Goal: Information Seeking & Learning: Learn about a topic

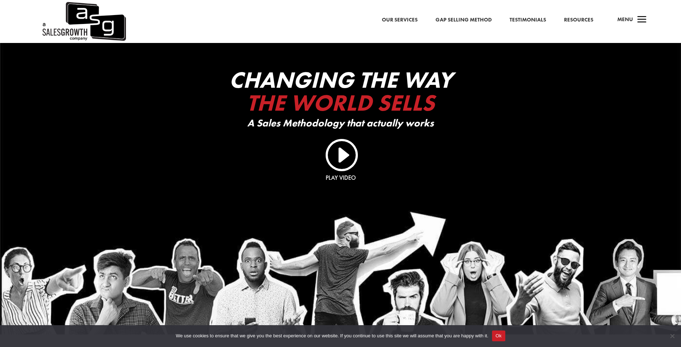
click at [465, 20] on link "Gap Selling Method" at bounding box center [464, 19] width 56 height 9
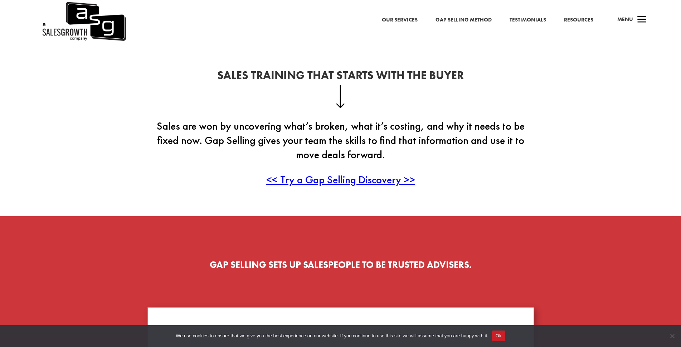
scroll to position [179, 0]
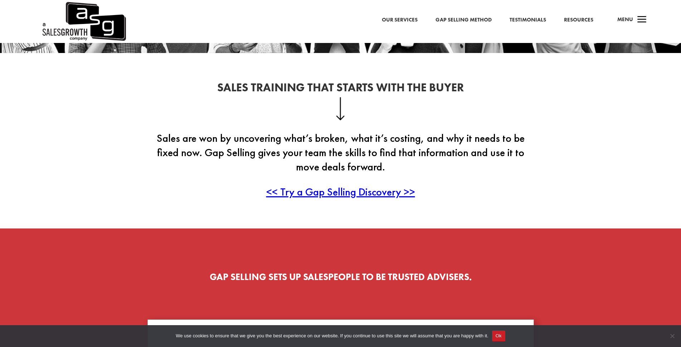
click at [581, 19] on link "Resources" at bounding box center [578, 19] width 29 height 9
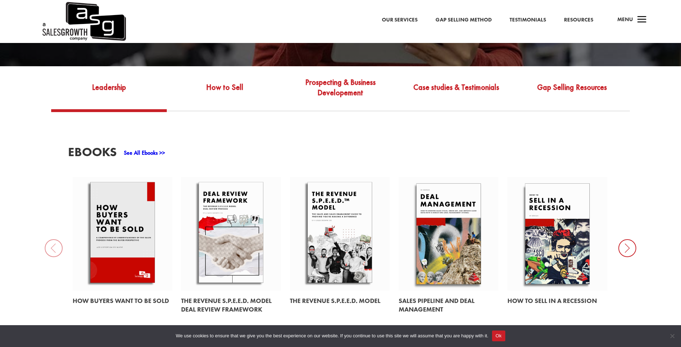
scroll to position [251, 0]
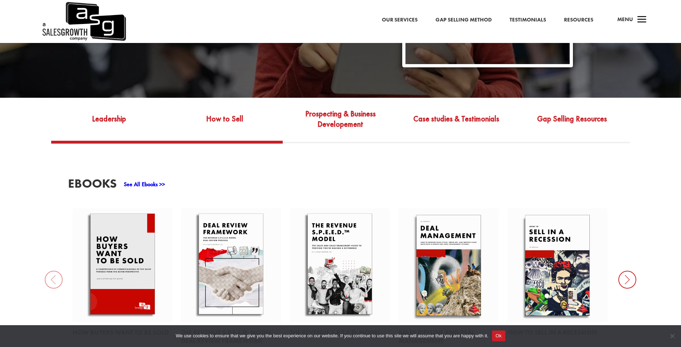
click at [240, 113] on link "How to Sell" at bounding box center [225, 124] width 116 height 34
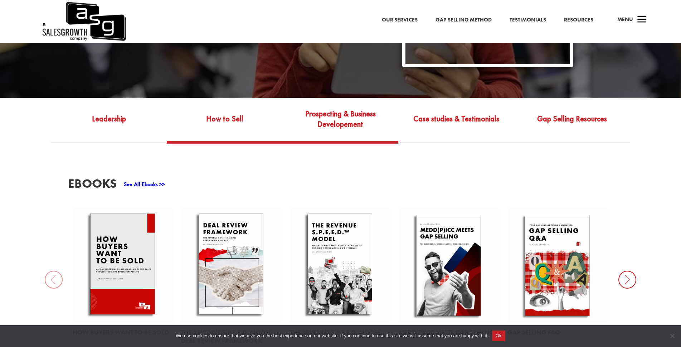
click at [357, 117] on link "Prospecting & Business Developement" at bounding box center [341, 124] width 116 height 34
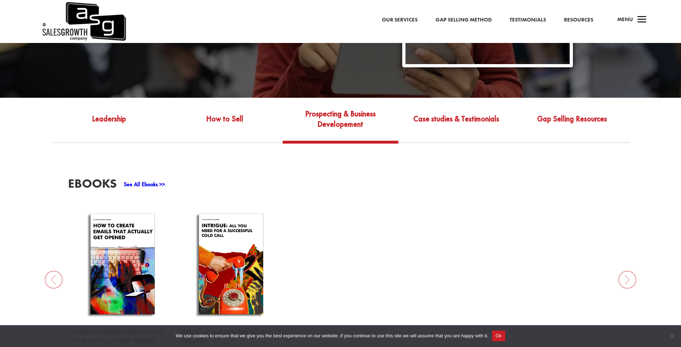
scroll to position [286, 0]
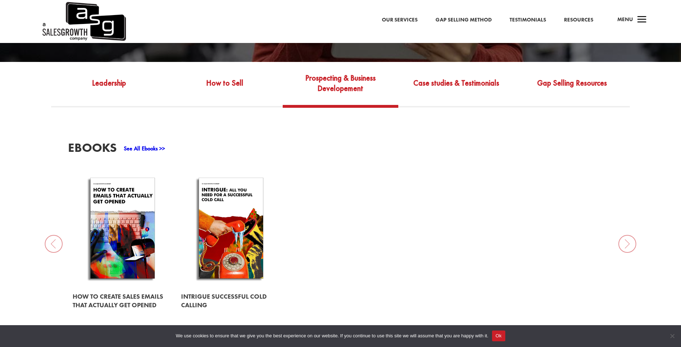
drag, startPoint x: 231, startPoint y: 304, endPoint x: 226, endPoint y: 260, distance: 44.4
click at [231, 295] on link at bounding box center [231, 300] width 100 height 29
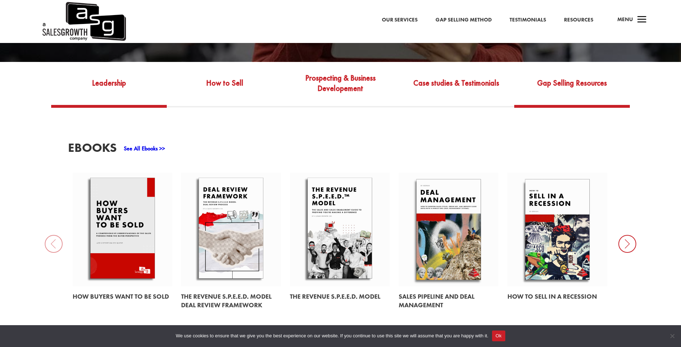
click at [578, 77] on link "Gap Selling Resources" at bounding box center [573, 89] width 116 height 34
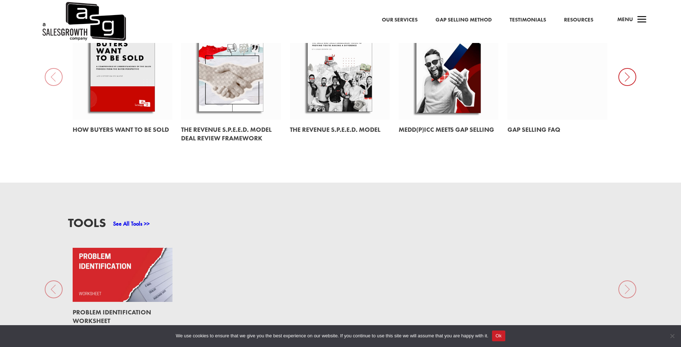
scroll to position [537, 0]
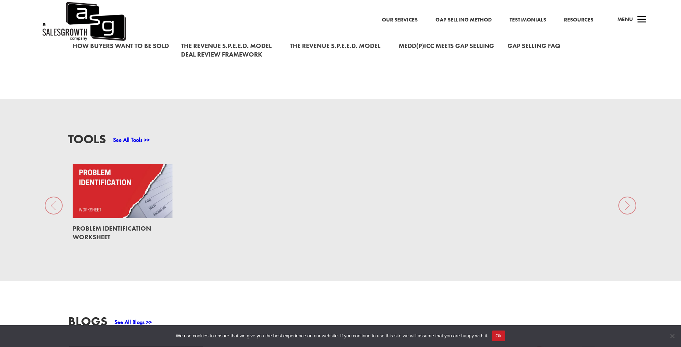
click at [107, 192] on link at bounding box center [123, 191] width 100 height 54
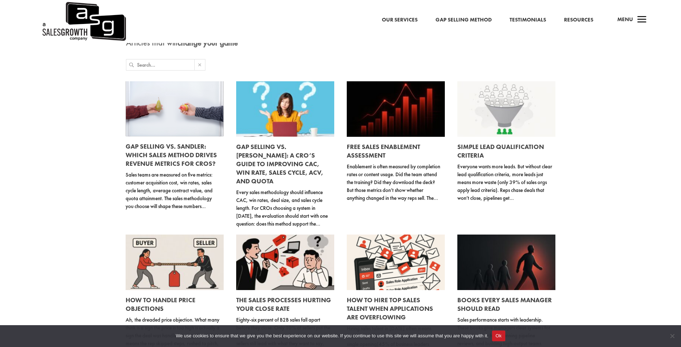
scroll to position [72, 0]
